Goal: Information Seeking & Learning: Learn about a topic

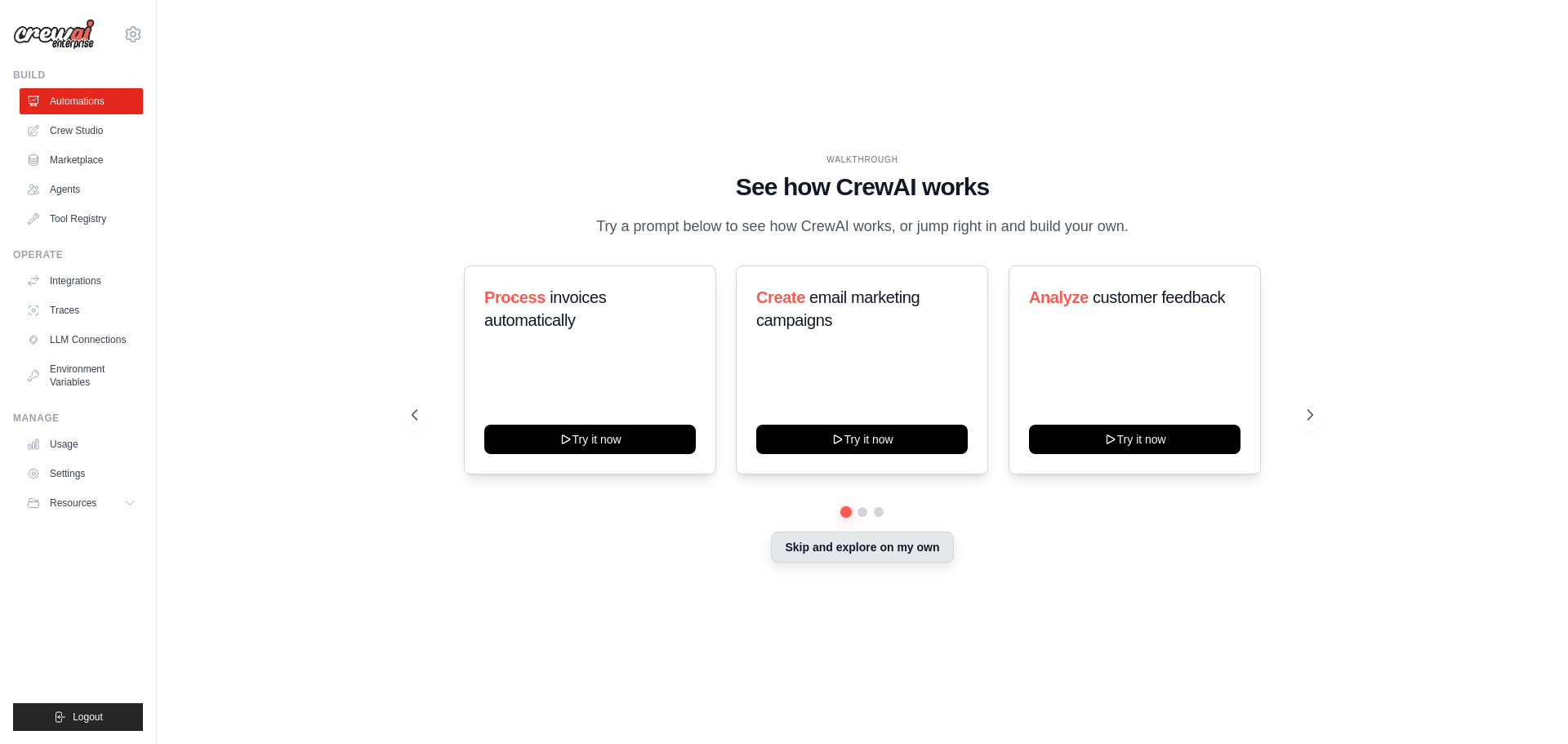
click at [822, 549] on button "Skip and explore on my own" at bounding box center [861, 547] width 182 height 31
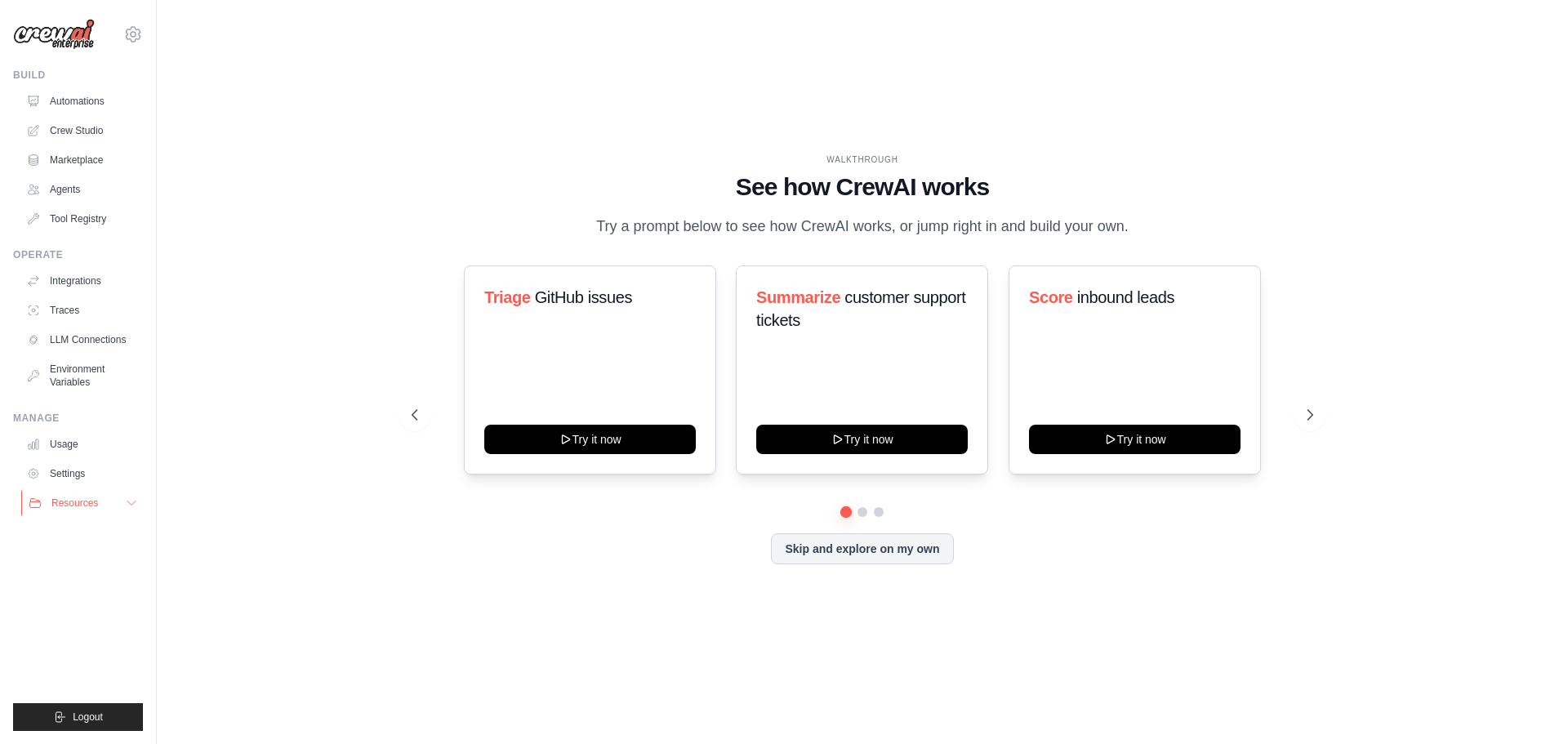
click at [57, 497] on span "Resources" at bounding box center [74, 503] width 47 height 13
click at [81, 613] on span "Video Tutorials" at bounding box center [89, 609] width 65 height 13
